Goal: Use online tool/utility: Utilize a website feature to perform a specific function

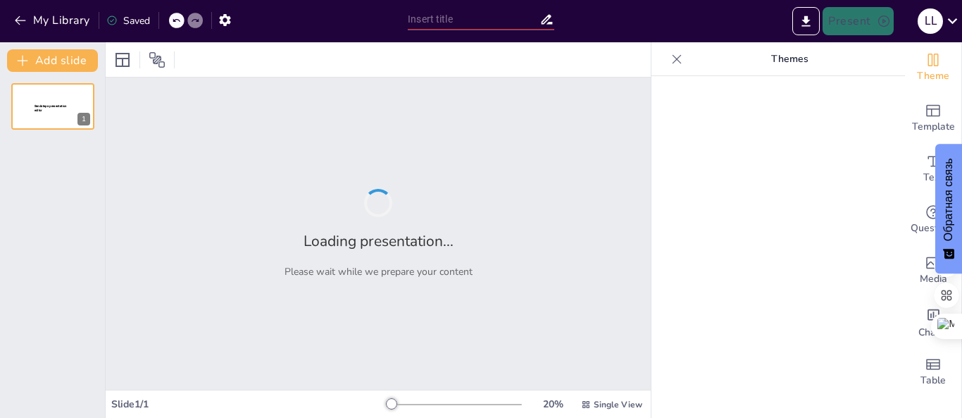
type input "الوضع السياسي في [GEOGRAPHIC_DATA]: تحليل الراهن"
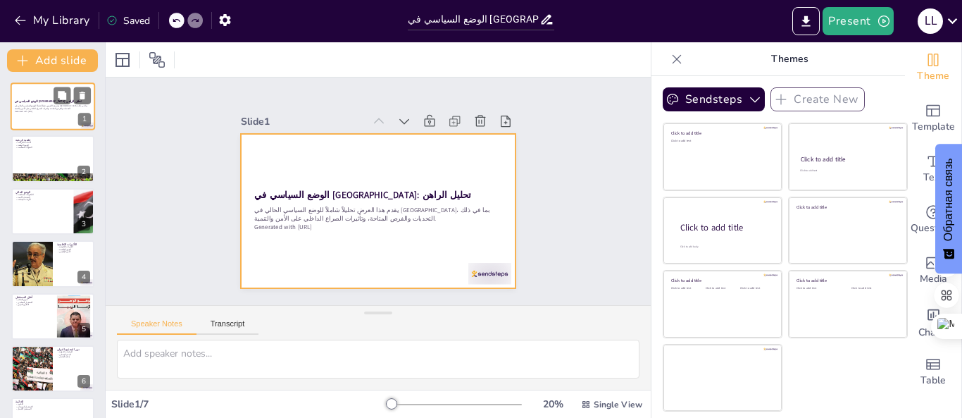
click at [35, 96] on div at bounding box center [53, 106] width 85 height 48
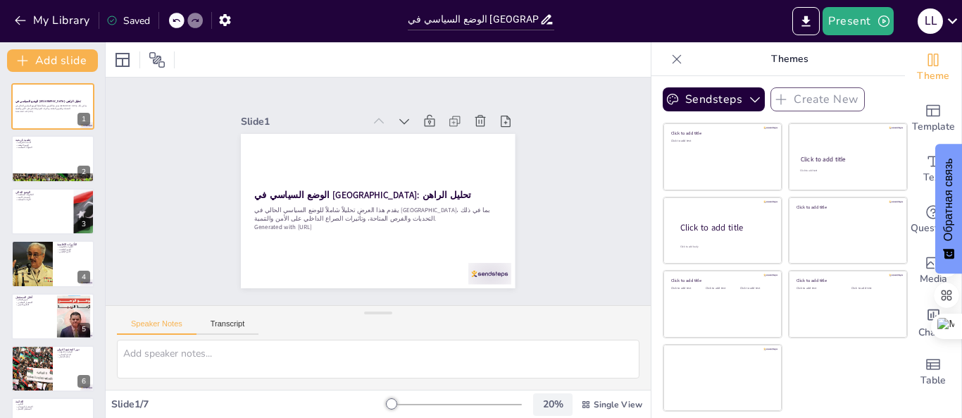
click at [551, 404] on div "20 %" at bounding box center [553, 403] width 34 height 13
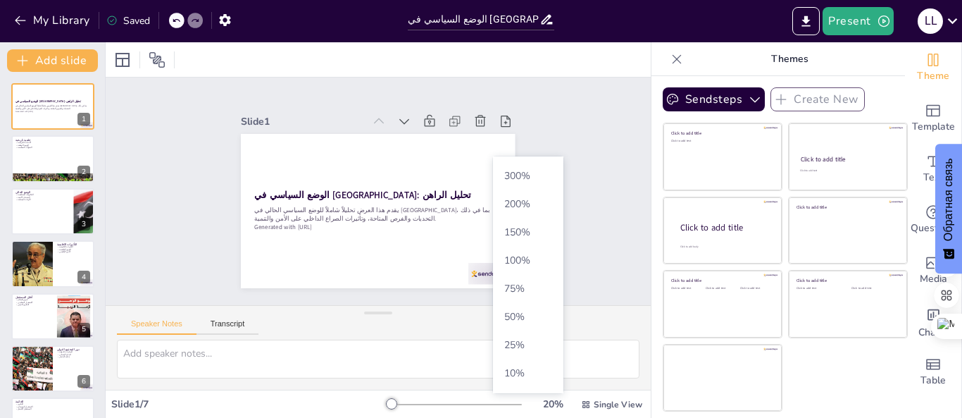
click at [516, 258] on font "100" at bounding box center [512, 260] width 17 height 13
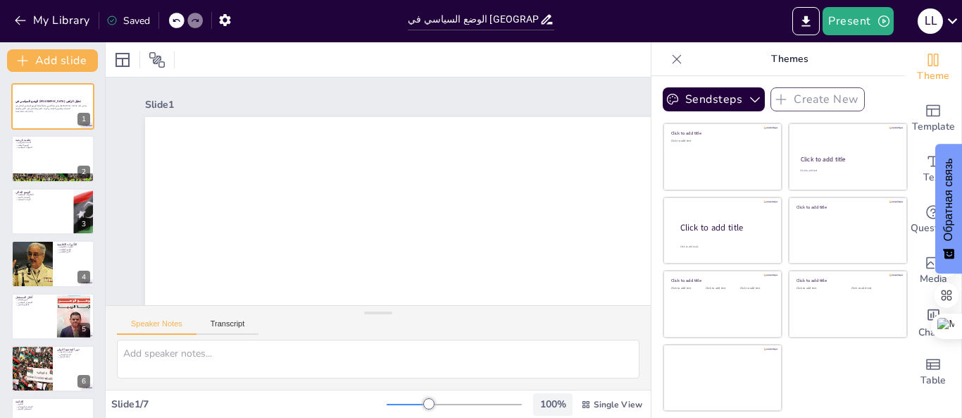
click at [546, 404] on div "100 %" at bounding box center [553, 403] width 34 height 13
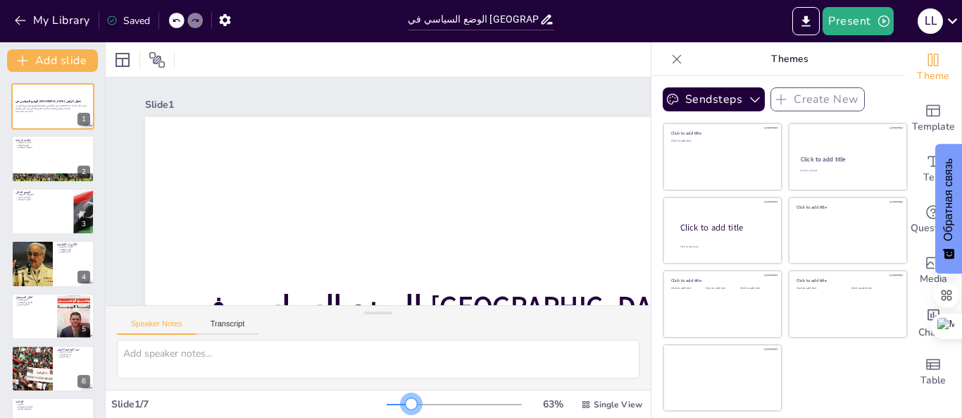
drag, startPoint x: 420, startPoint y: 405, endPoint x: 402, endPoint y: 411, distance: 18.5
click at [402, 411] on div "63 % Single View" at bounding box center [516, 404] width 259 height 23
click at [155, 61] on icon at bounding box center [156, 59] width 15 height 15
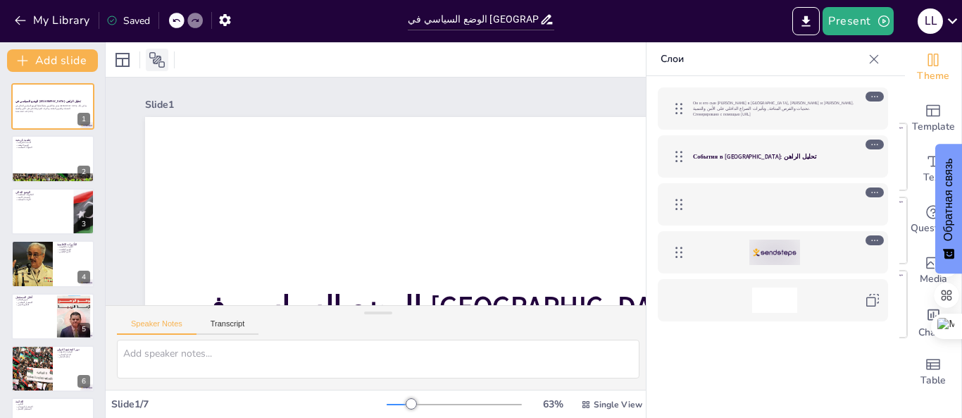
click at [155, 61] on icon at bounding box center [157, 59] width 17 height 17
click at [119, 59] on icon at bounding box center [122, 59] width 17 height 17
click at [157, 58] on icon at bounding box center [157, 59] width 17 height 17
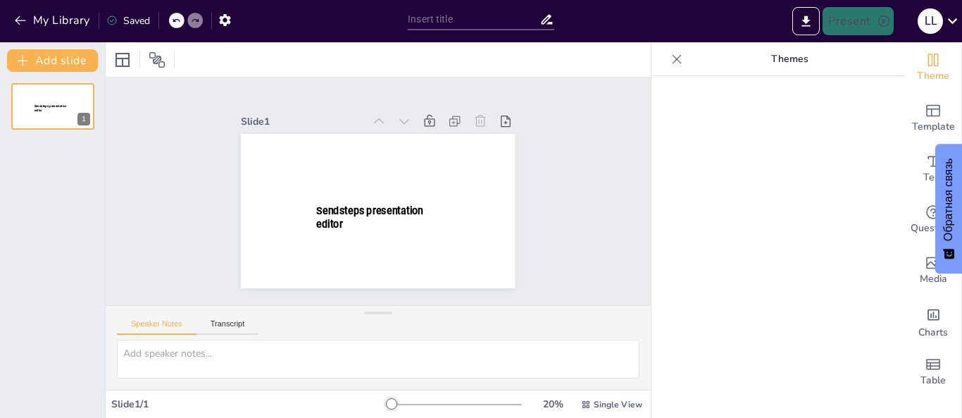
type input "الوضع السياسي في [GEOGRAPHIC_DATA]: تحليل الراهن"
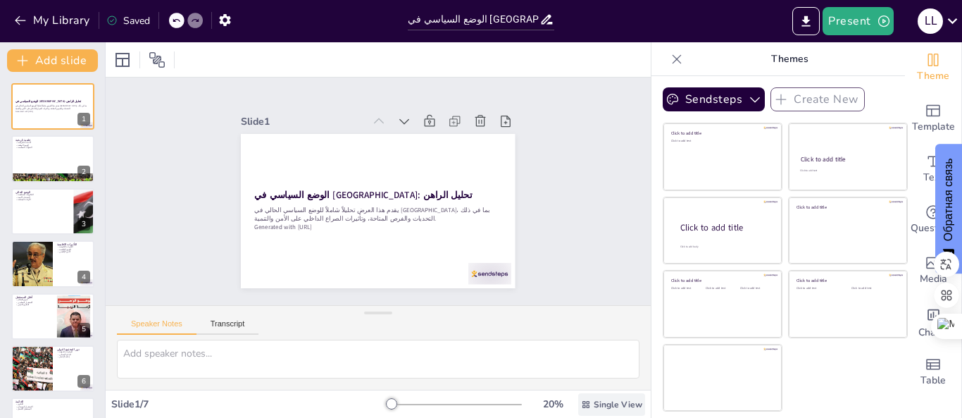
click at [583, 406] on icon at bounding box center [586, 403] width 7 height 7
click at [297, 404] on div "Slide 1 / 7" at bounding box center [248, 403] width 275 height 13
click at [670, 56] on icon at bounding box center [677, 59] width 14 height 14
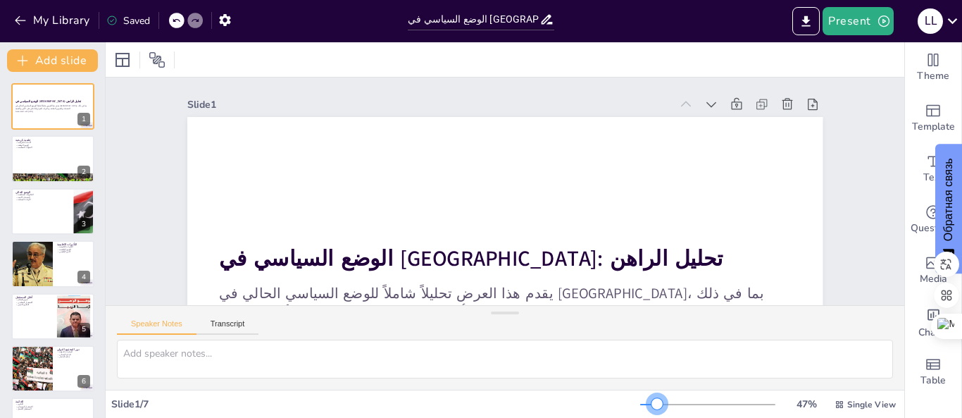
drag, startPoint x: 639, startPoint y: 402, endPoint x: 648, endPoint y: 403, distance: 9.2
click at [652, 403] on div at bounding box center [657, 403] width 11 height 11
click at [149, 58] on icon at bounding box center [157, 59] width 17 height 17
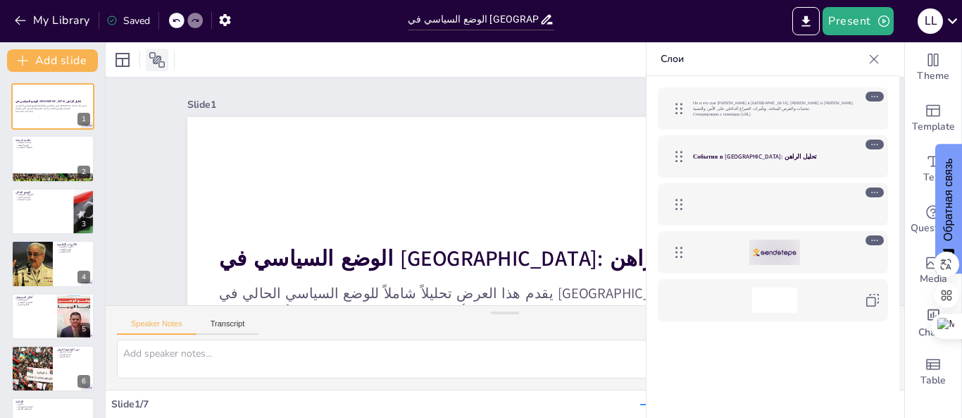
click at [149, 58] on icon at bounding box center [157, 59] width 17 height 17
click at [118, 58] on icon at bounding box center [123, 60] width 14 height 14
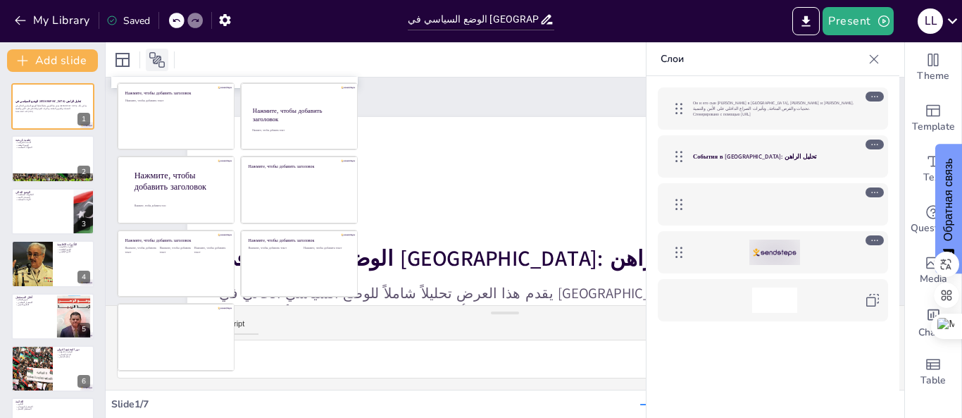
click at [159, 60] on icon at bounding box center [156, 59] width 15 height 15
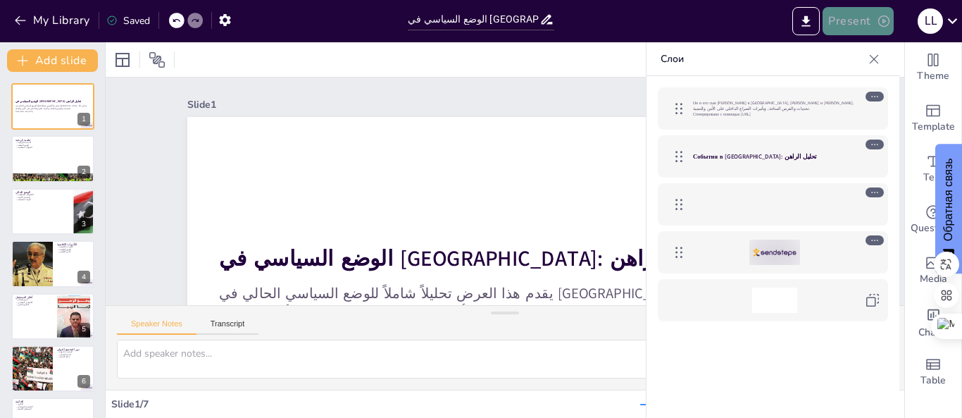
click at [864, 19] on button "Present" at bounding box center [858, 21] width 70 height 28
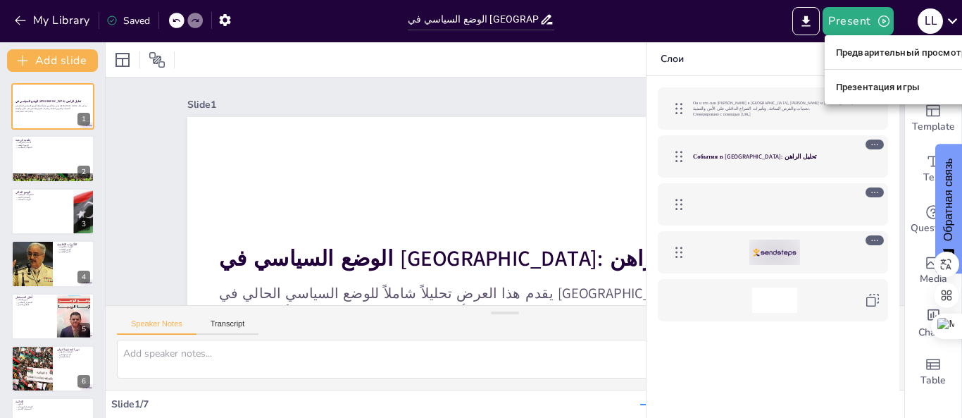
click at [871, 52] on font "Предварительный просмотр презентации" at bounding box center [932, 52] width 192 height 11
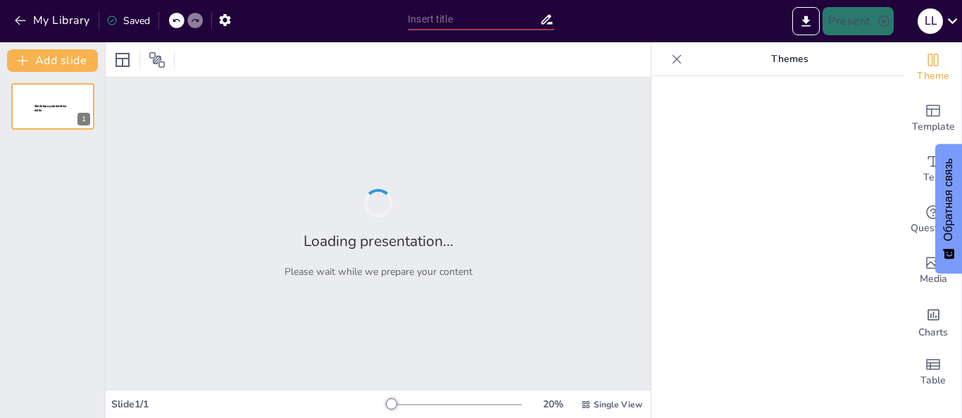
type input "الوضع السياسي في [GEOGRAPHIC_DATA]: تحليل الراهن"
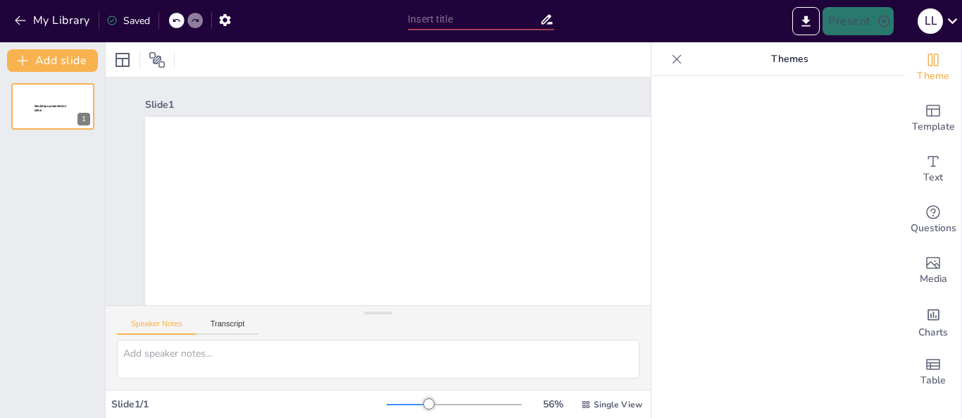
type input "الوضع السياسي في [GEOGRAPHIC_DATA]: تحليل الراهن"
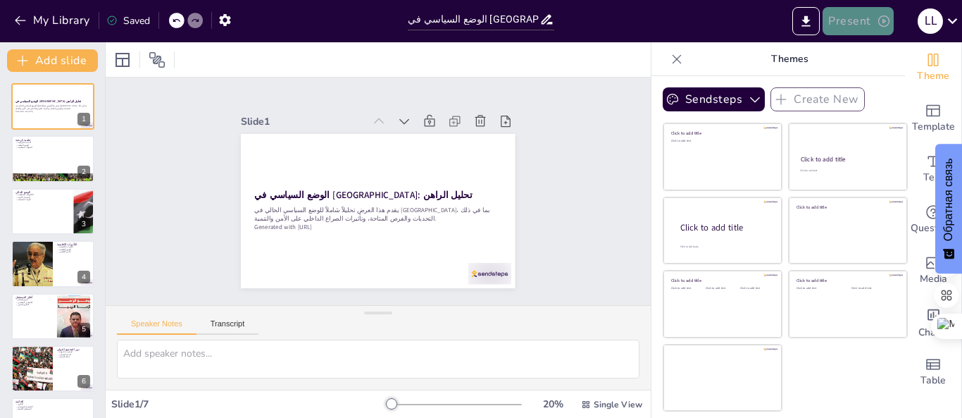
click at [858, 18] on button "Present" at bounding box center [858, 21] width 70 height 28
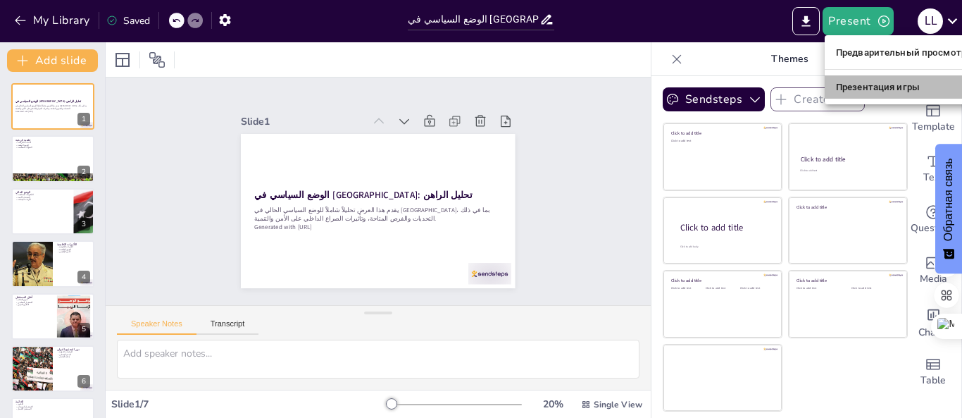
click at [862, 89] on font "Презентация игры" at bounding box center [878, 87] width 84 height 11
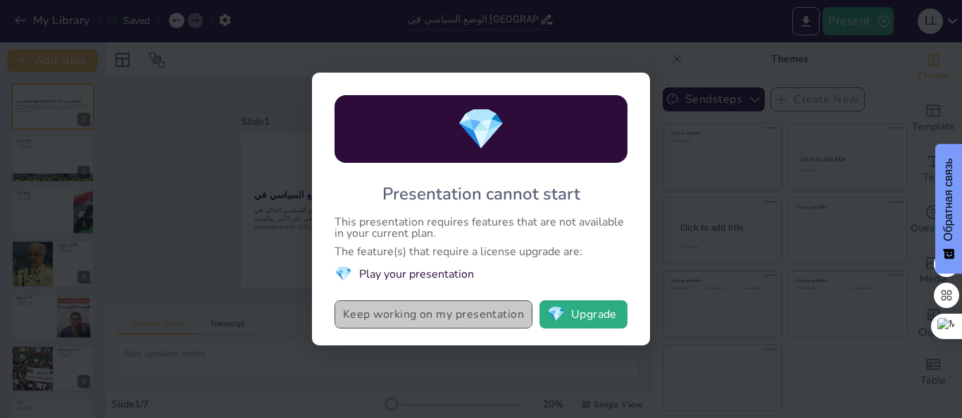
click at [408, 312] on button "Keep working on my presentation" at bounding box center [434, 314] width 198 height 28
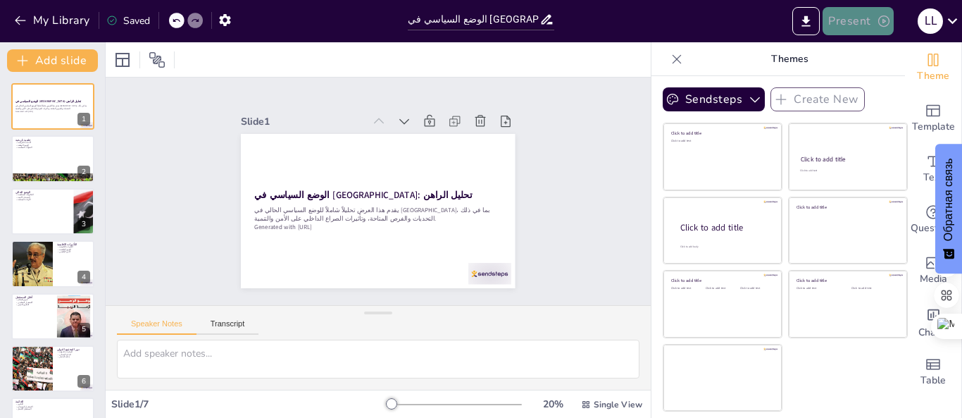
click at [852, 12] on button "Present" at bounding box center [858, 21] width 70 height 28
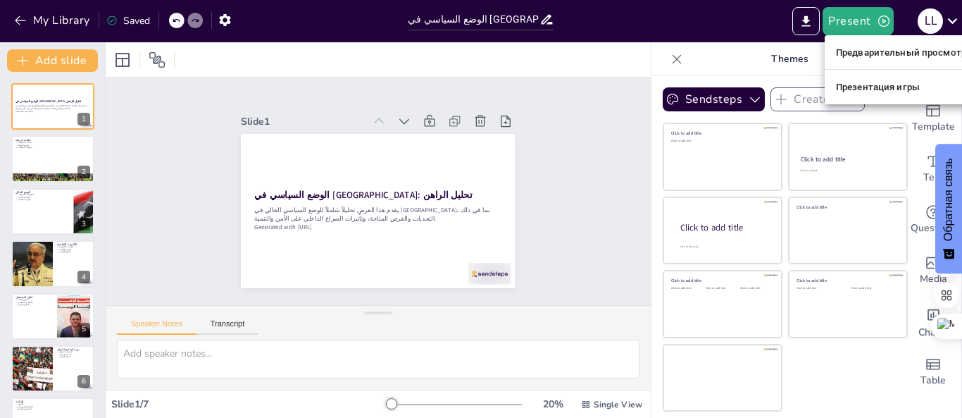
click at [862, 85] on font "Презентация игры" at bounding box center [878, 87] width 84 height 11
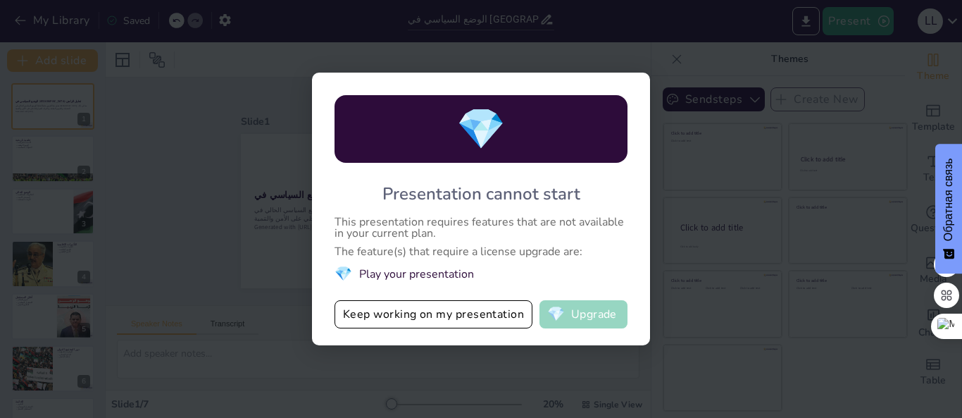
click at [580, 314] on button "💎 Upgrade" at bounding box center [584, 314] width 88 height 28
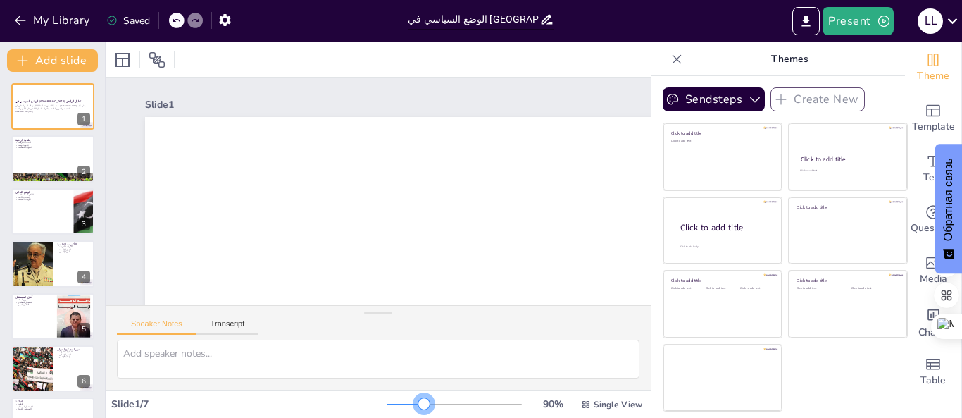
click at [415, 403] on div at bounding box center [454, 404] width 135 height 11
click at [387, 406] on div at bounding box center [454, 404] width 135 height 11
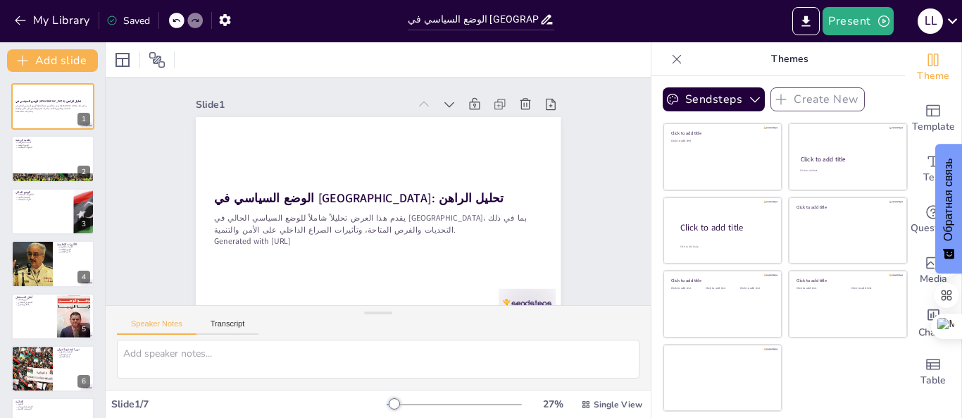
scroll to position [27, 0]
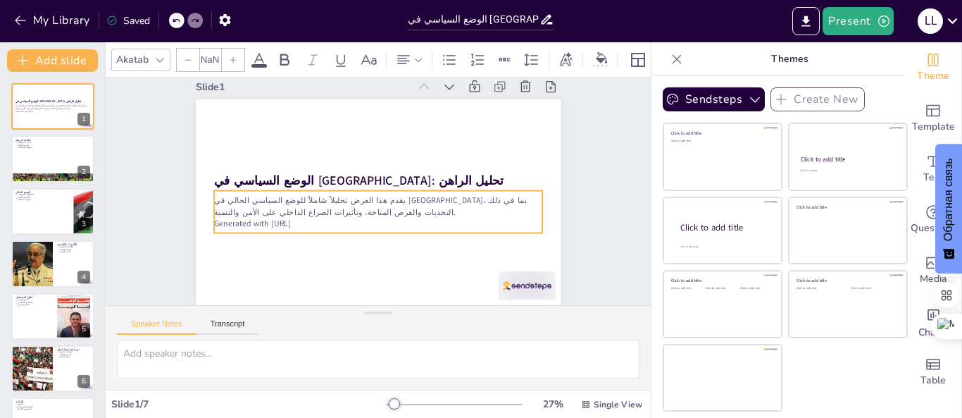
type input "32"
click at [263, 218] on p "Generated with [URL]" at bounding box center [378, 223] width 329 height 11
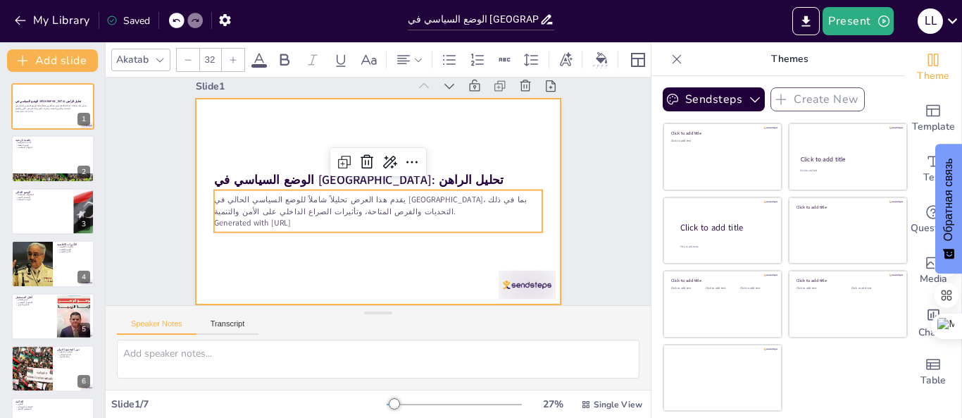
click at [256, 266] on div at bounding box center [378, 202] width 365 height 206
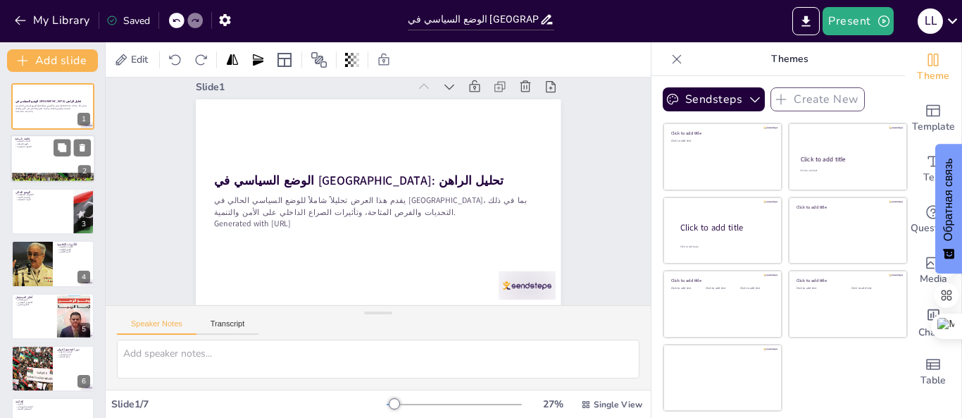
click at [38, 156] on div at bounding box center [53, 159] width 85 height 48
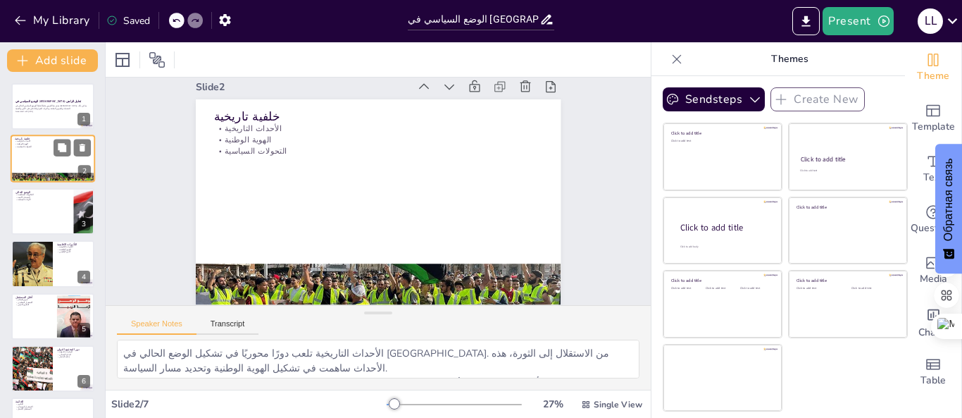
scroll to position [0, 0]
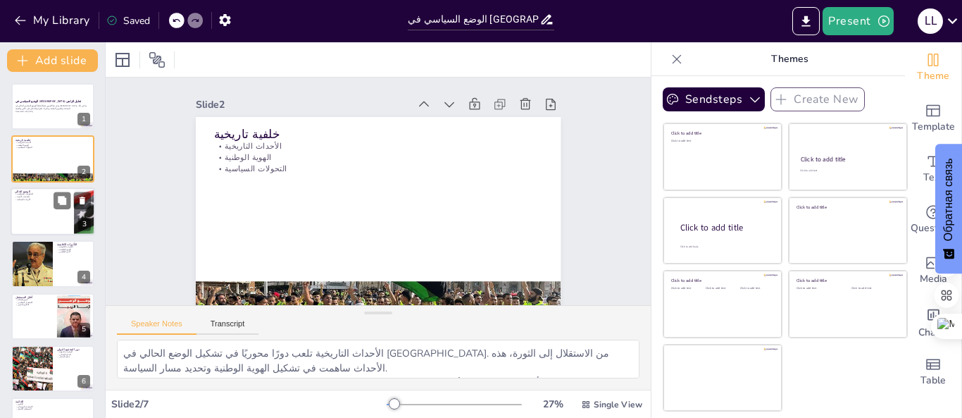
click at [54, 215] on div at bounding box center [53, 211] width 85 height 48
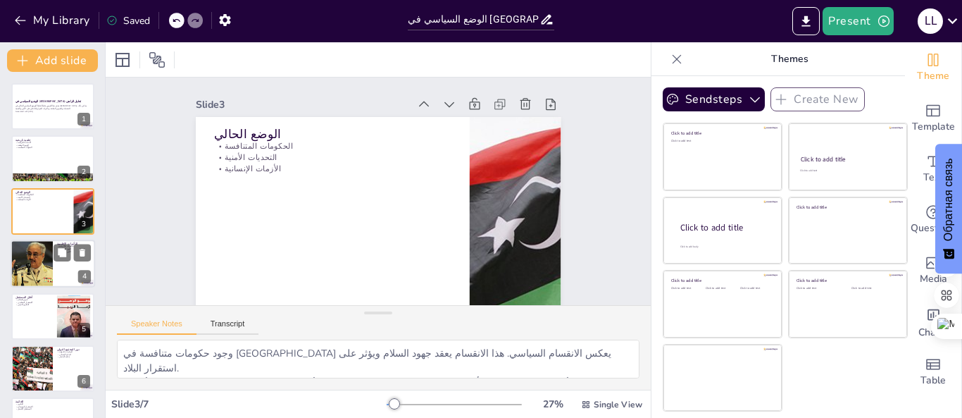
click at [30, 259] on div at bounding box center [31, 263] width 85 height 48
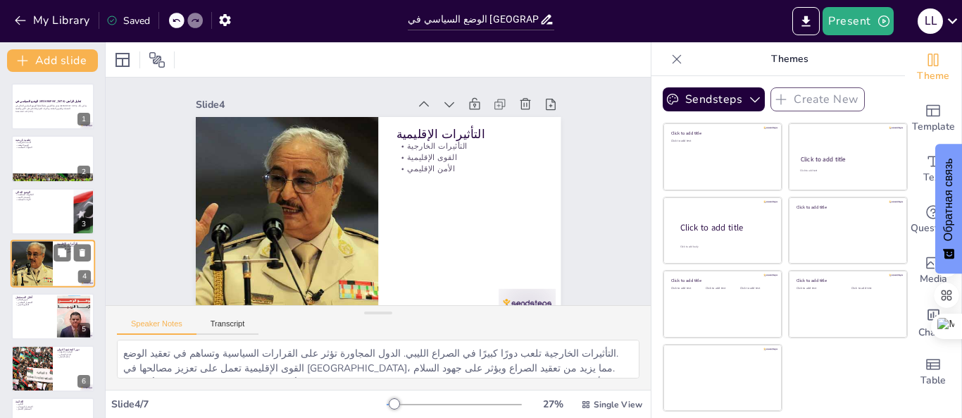
scroll to position [18, 0]
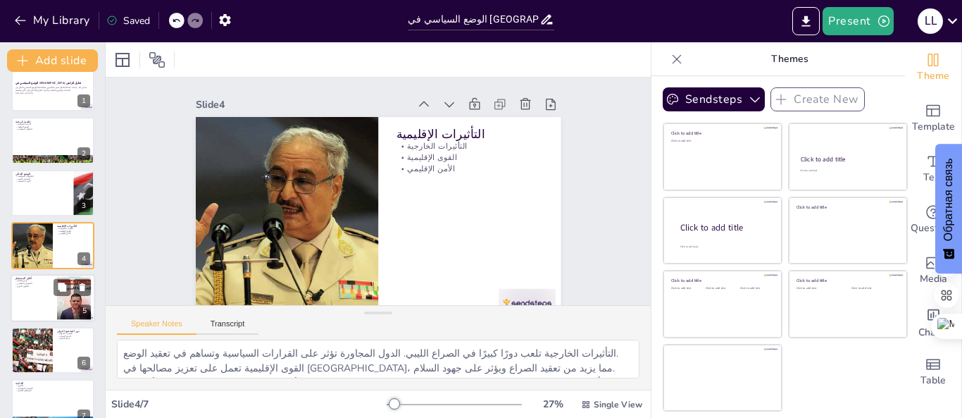
click at [25, 294] on div at bounding box center [53, 298] width 85 height 48
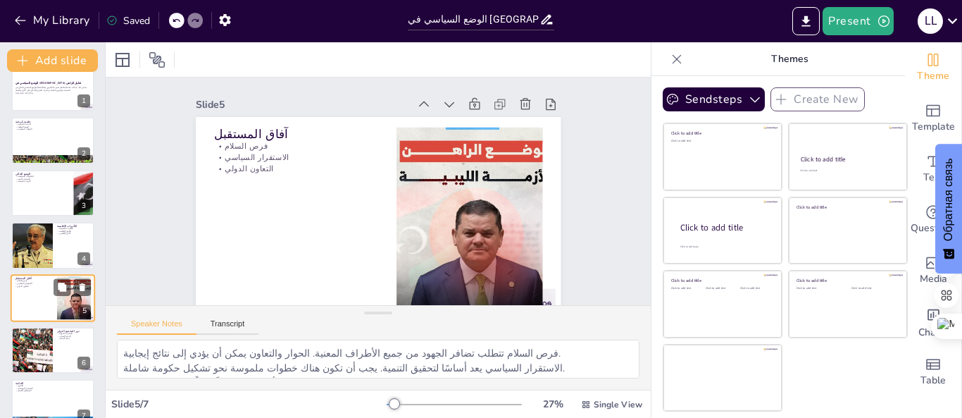
scroll to position [37, 0]
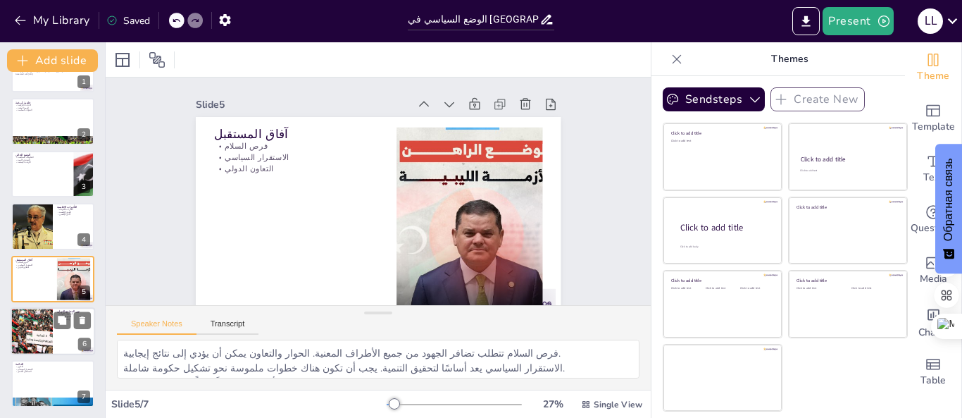
click at [38, 328] on div at bounding box center [31, 331] width 75 height 48
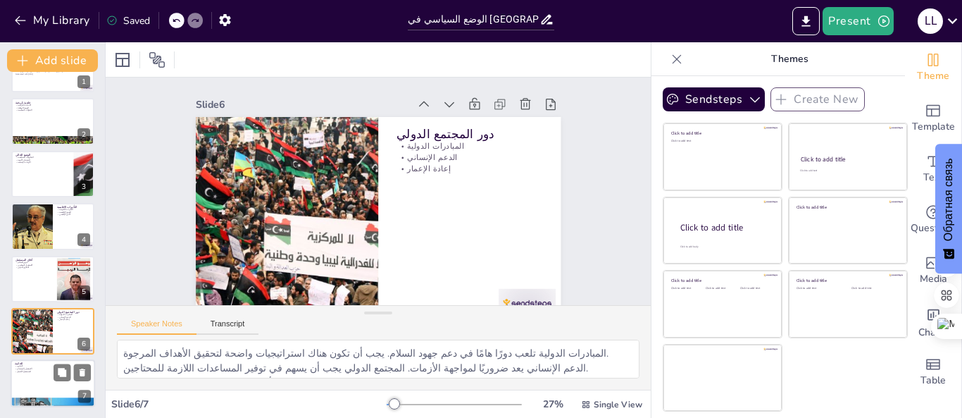
click at [38, 393] on div at bounding box center [53, 384] width 85 height 48
type textarea "التعاون بين الأطراف المحلية والدولية هو المفتاح لتحقيق الاستقرار. يجب أن يتعاون…"
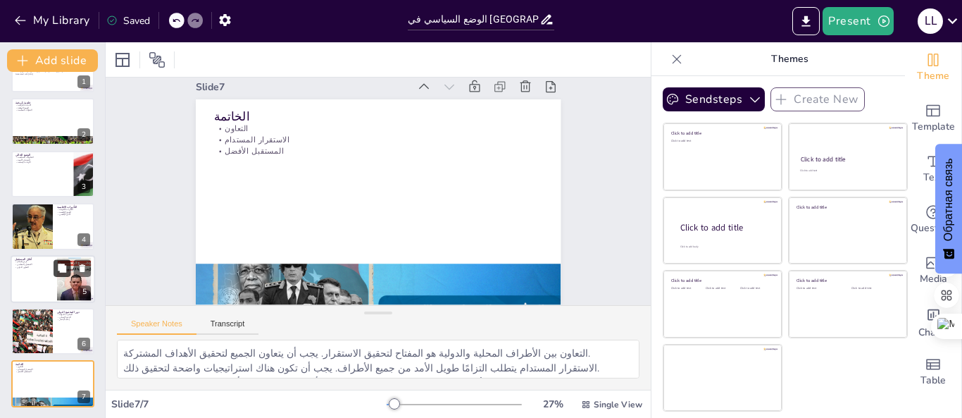
scroll to position [0, 0]
